Goal: Task Accomplishment & Management: Manage account settings

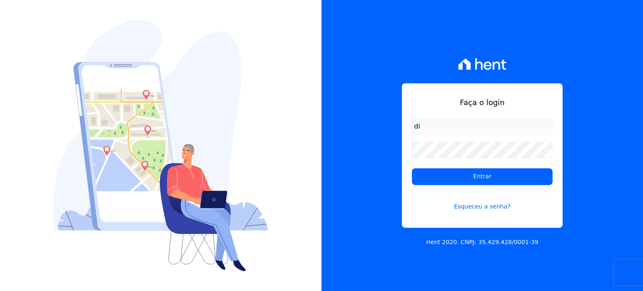
type input "[EMAIL_ADDRESS][DOMAIN_NAME]"
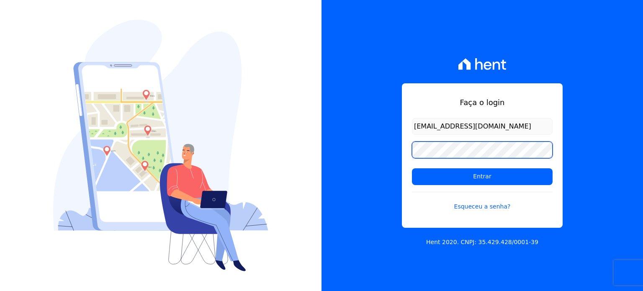
click at [412, 168] on input "Entrar" at bounding box center [482, 176] width 141 height 17
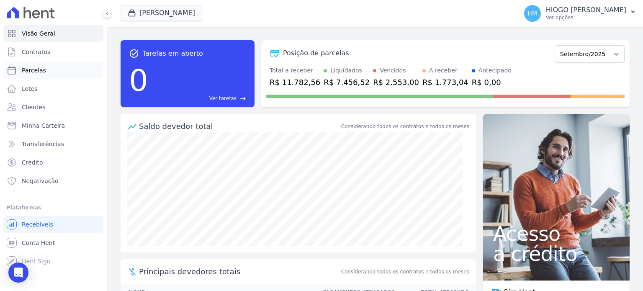
click at [28, 68] on span "Parcelas" at bounding box center [34, 70] width 24 height 8
select select
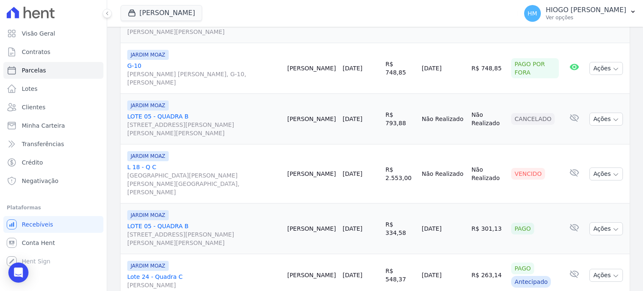
scroll to position [487, 0]
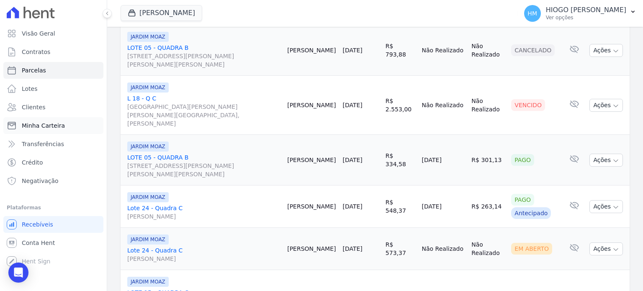
click at [45, 121] on span "Minha Carteira" at bounding box center [43, 125] width 43 height 8
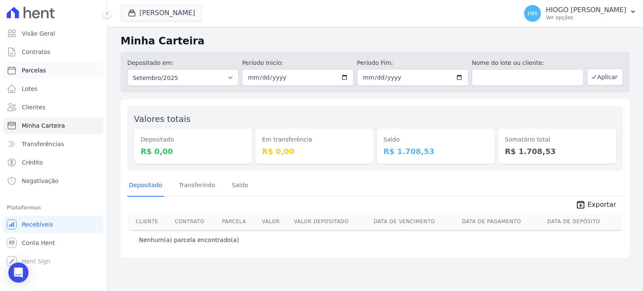
click at [38, 70] on span "Parcelas" at bounding box center [34, 70] width 24 height 8
select select
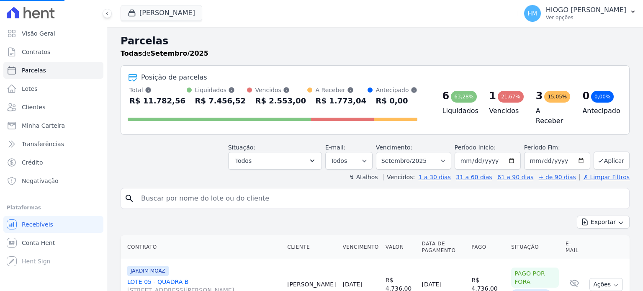
select select
click at [330, 96] on div "R$ 1.773,04" at bounding box center [340, 100] width 51 height 13
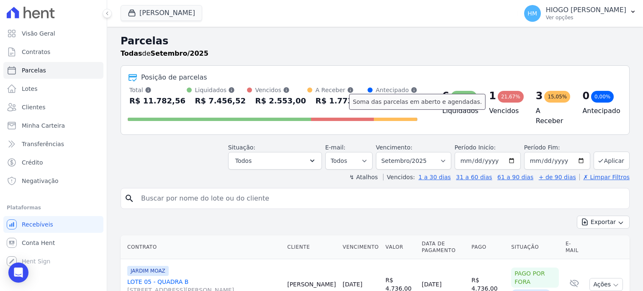
click at [347, 88] on icon at bounding box center [349, 89] width 5 height 5
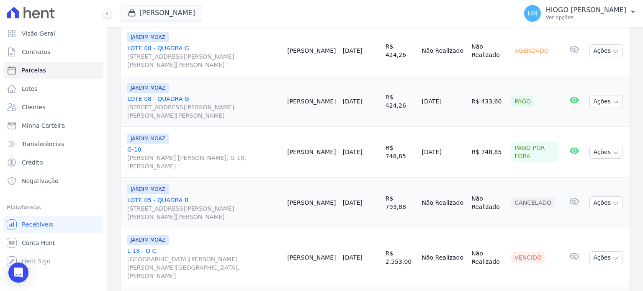
scroll to position [251, 0]
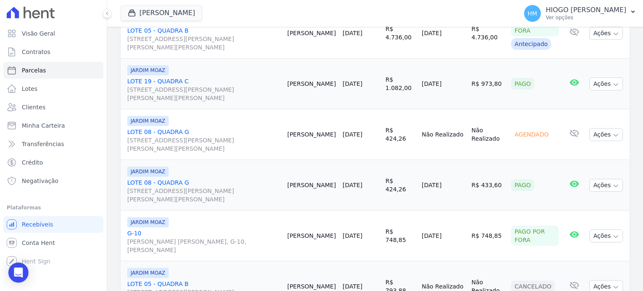
drag, startPoint x: 336, startPoint y: 118, endPoint x: 481, endPoint y: 122, distance: 145.6
click at [492, 117] on tr "JARDIM MOAZ LOTE 08 - QUADRA G RUA GERALDO VIEIRA DOS SANTOS, 08, JARDIM MOAZ M…" at bounding box center [374, 134] width 509 height 51
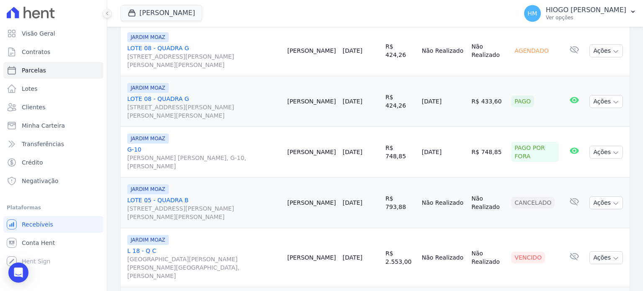
scroll to position [460, 0]
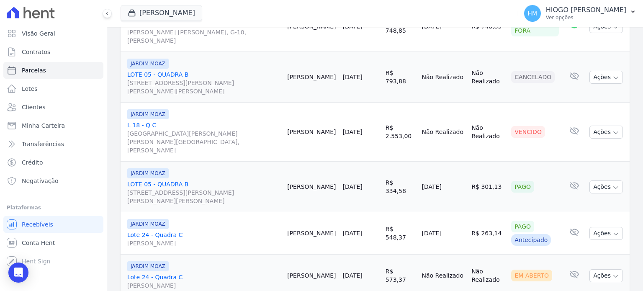
drag, startPoint x: 418, startPoint y: 223, endPoint x: 371, endPoint y: 223, distance: 47.7
click at [371, 254] on tr "JARDIM MOAZ Lote 24 - Quadra C Jardim Moaz Barbara Nunes 20/09/2025 R$ 573,37 N…" at bounding box center [374, 275] width 509 height 42
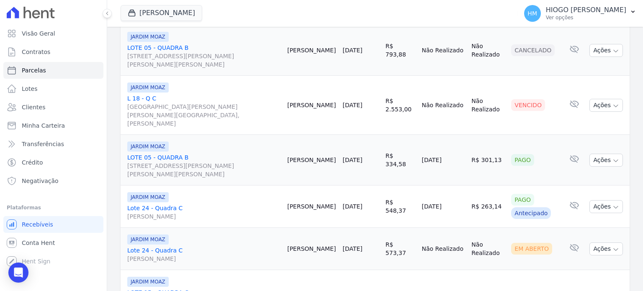
click at [435, 185] on td "10/01/2025" at bounding box center [443, 206] width 50 height 42
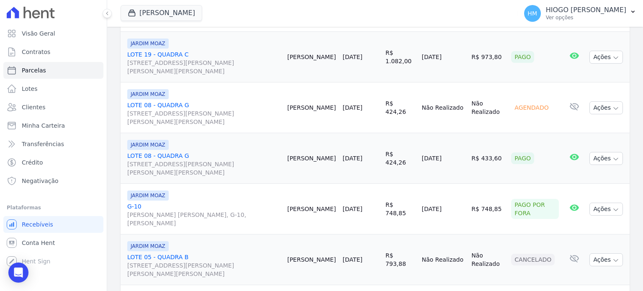
scroll to position [236, 0]
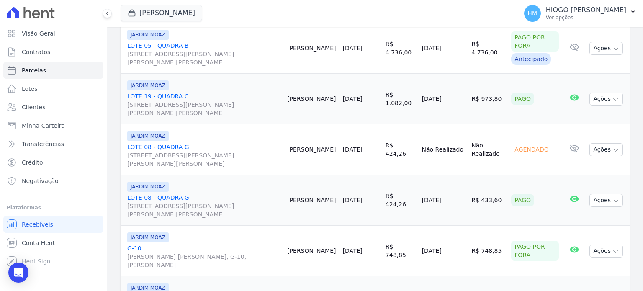
drag, startPoint x: 520, startPoint y: 132, endPoint x: 358, endPoint y: 123, distance: 162.6
click at [358, 124] on tr "JARDIM MOAZ LOTE 08 - QUADRA G RUA GERALDO VIEIRA DOS SANTOS, 08, JARDIM MOAZ M…" at bounding box center [374, 149] width 509 height 51
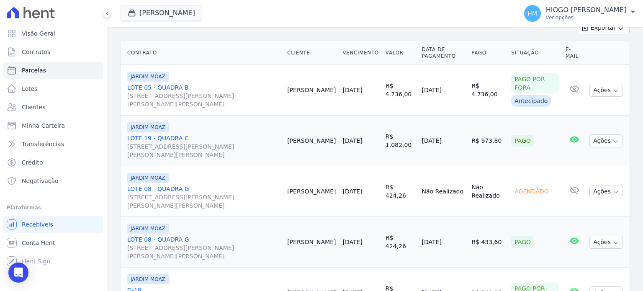
scroll to position [152, 0]
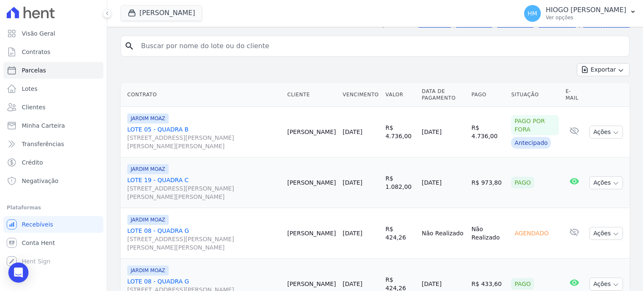
click at [352, 128] on link "01/09/2025" at bounding box center [352, 131] width 20 height 7
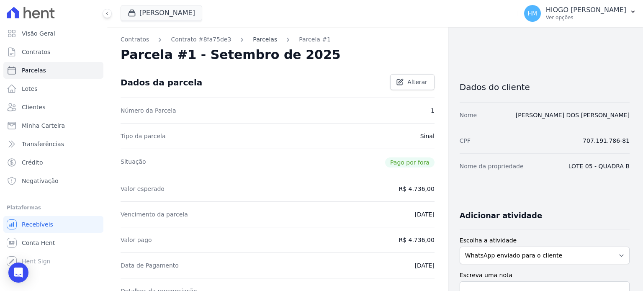
click at [259, 38] on link "Parcelas" at bounding box center [265, 39] width 24 height 9
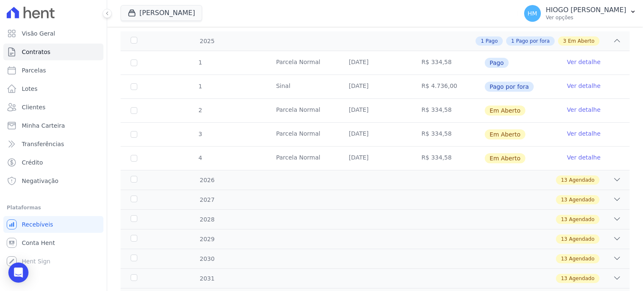
scroll to position [84, 0]
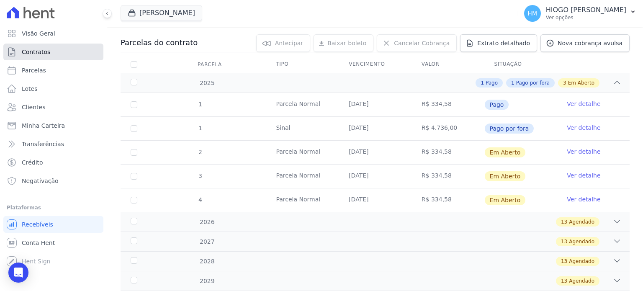
click at [38, 55] on span "Contratos" at bounding box center [36, 52] width 28 height 8
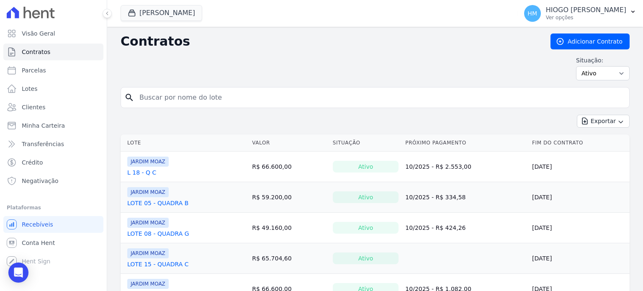
scroll to position [68, 0]
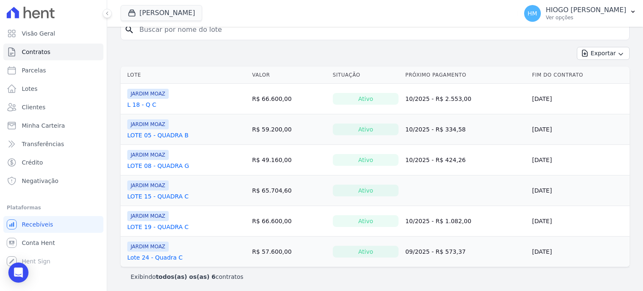
click at [259, 98] on td "R$ 66.600,00" at bounding box center [288, 99] width 80 height 31
click at [144, 104] on link "L 18 - Q C" at bounding box center [141, 104] width 29 height 8
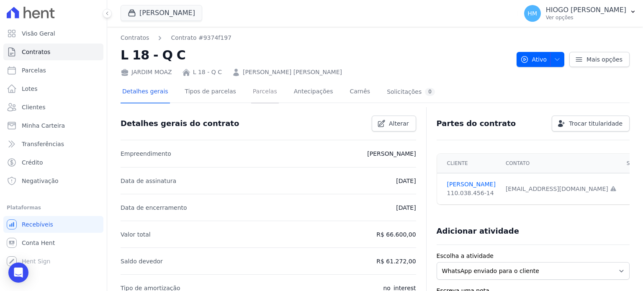
click at [261, 87] on link "Parcelas" at bounding box center [265, 92] width 28 height 22
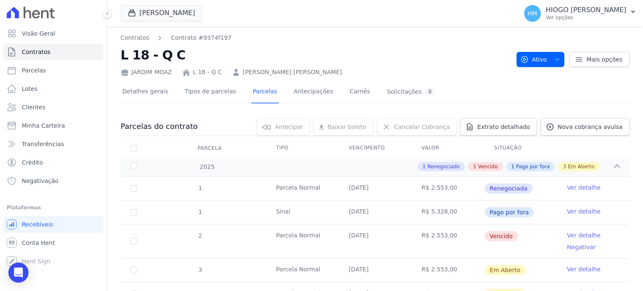
scroll to position [42, 0]
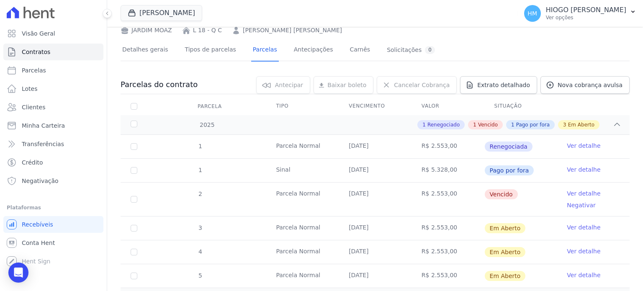
click at [579, 194] on link "Ver detalhe" at bounding box center [582, 193] width 33 height 8
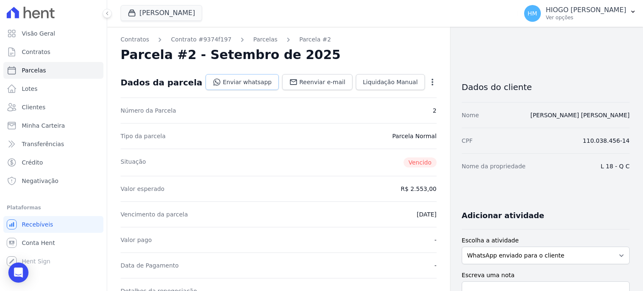
click at [236, 81] on link "Enviar whatsapp" at bounding box center [241, 82] width 73 height 16
